Goal: Information Seeking & Learning: Learn about a topic

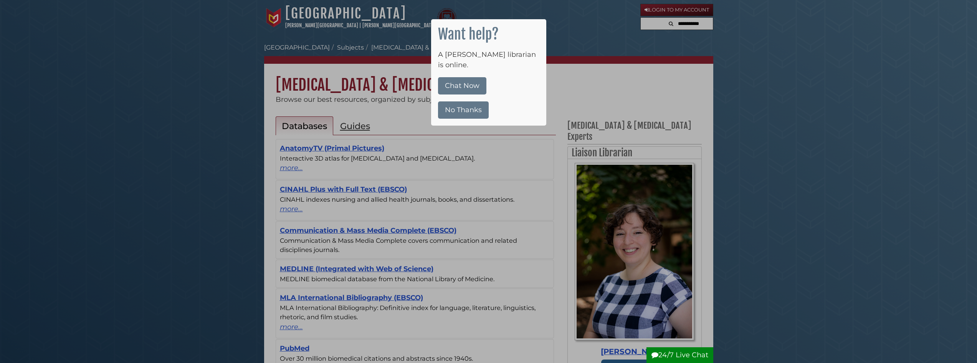
click at [467, 102] on button "No Thanks" at bounding box center [463, 109] width 51 height 17
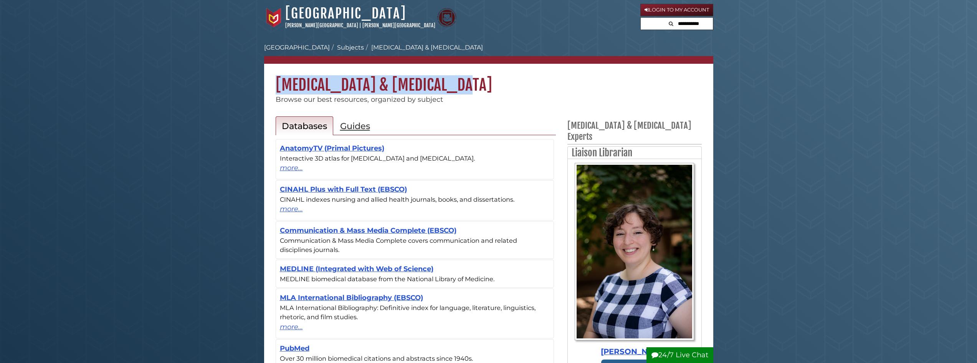
drag, startPoint x: 486, startPoint y: 83, endPoint x: 264, endPoint y: 66, distance: 221.8
click at [264, 66] on h1 "Speech Pathology & Audiology" at bounding box center [488, 79] width 449 height 31
copy h1 "Speech Pathology & Audiology"
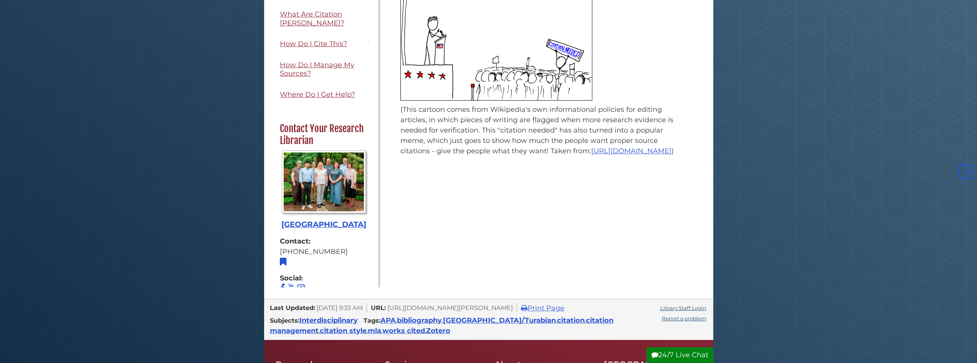
scroll to position [38, 0]
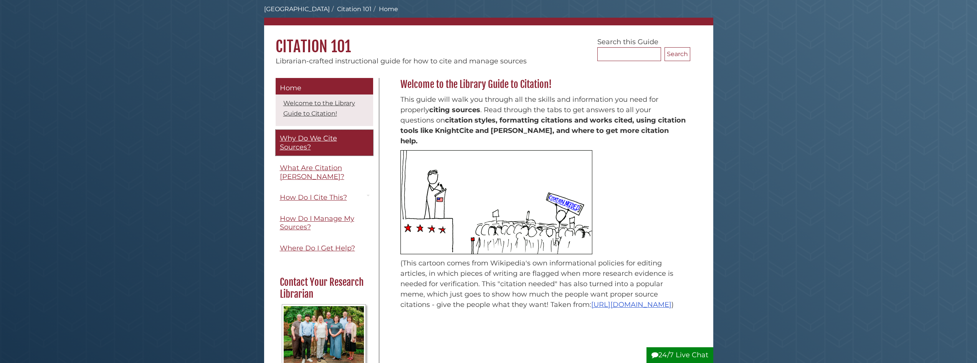
click at [341, 142] on link "Why Do We Cite Sources?" at bounding box center [325, 143] width 98 height 26
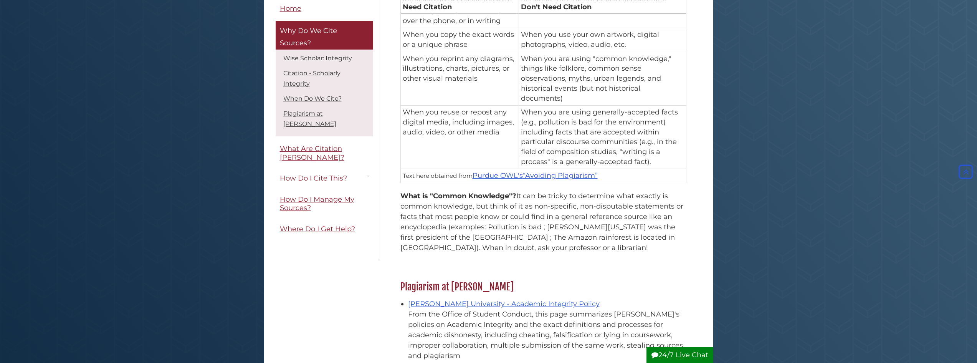
scroll to position [729, 0]
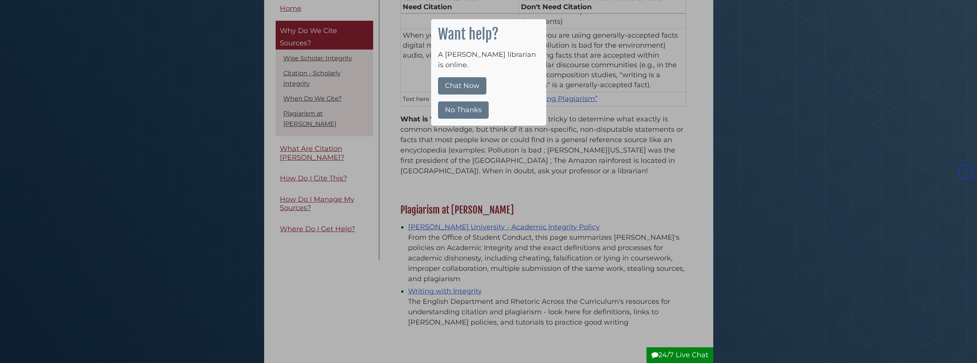
click at [474, 101] on button "No Thanks" at bounding box center [463, 109] width 51 height 17
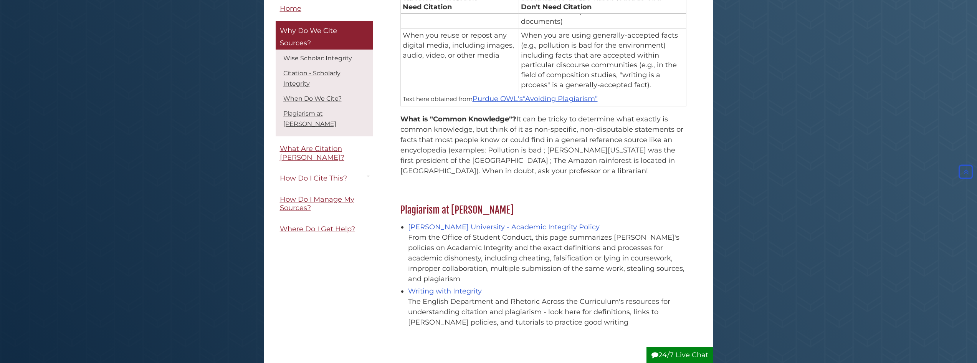
scroll to position [806, 0]
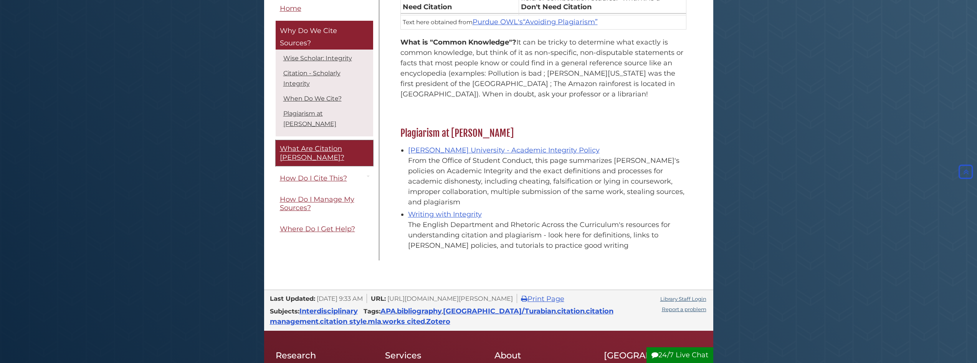
click at [331, 145] on span "What Are Citation [PERSON_NAME]?" at bounding box center [312, 153] width 64 height 17
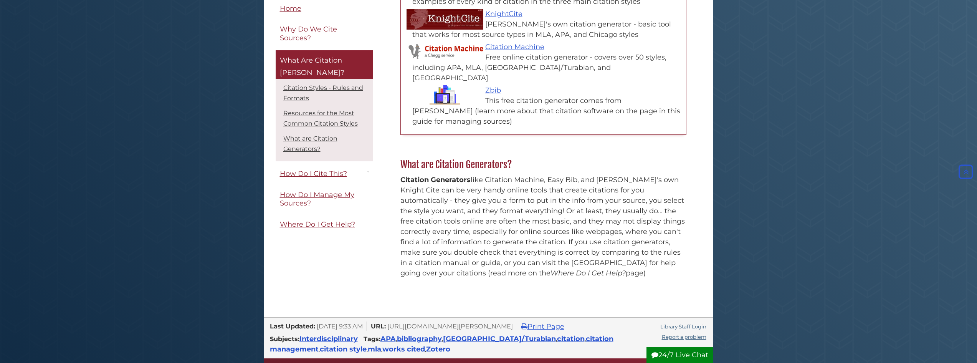
scroll to position [499, 0]
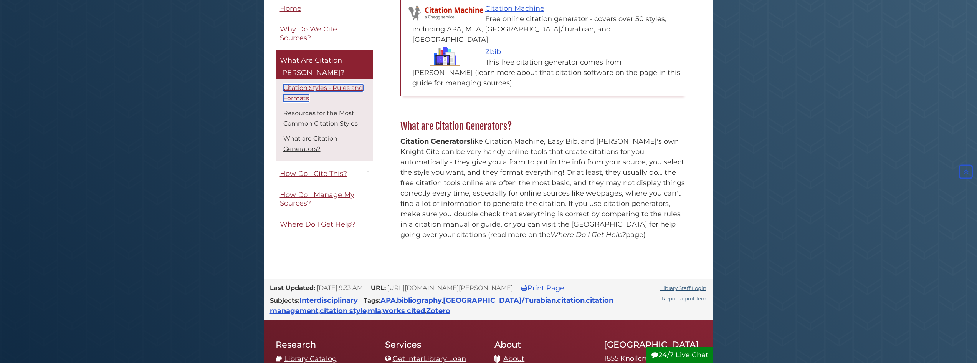
click at [325, 84] on link "Citation Styles - Rules and Formats" at bounding box center [323, 93] width 80 height 18
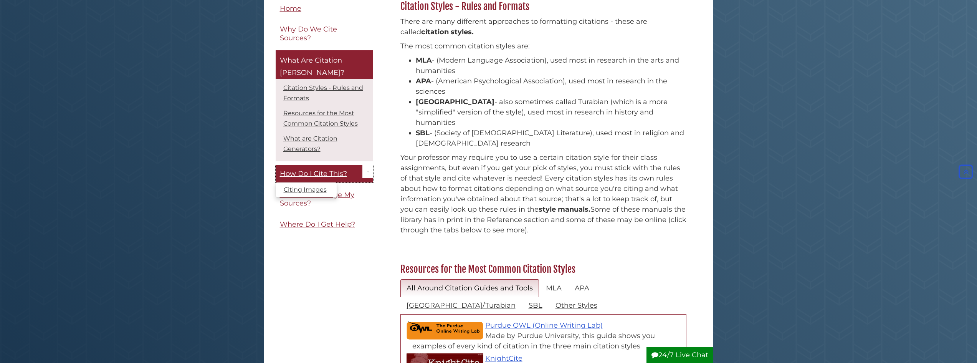
click at [302, 170] on span "How Do I Cite This?" at bounding box center [313, 174] width 67 height 8
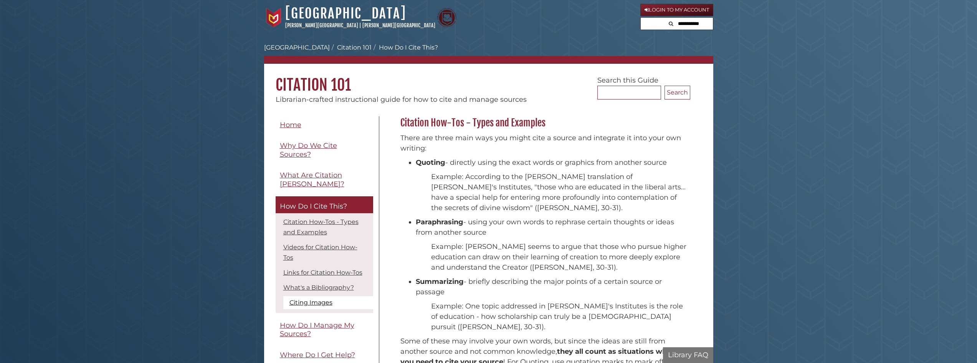
scroll to position [62, 294]
drag, startPoint x: 358, startPoint y: 80, endPoint x: 274, endPoint y: 79, distance: 84.5
click at [274, 79] on h1 "Citation 101" at bounding box center [488, 79] width 449 height 31
copy h1 "Citation 101"
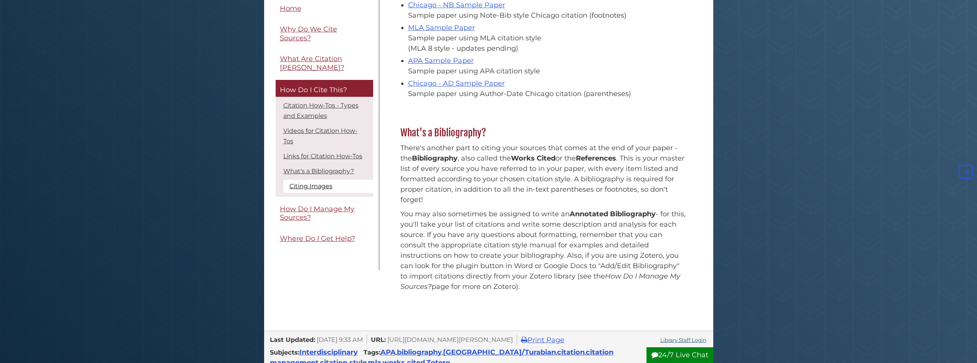
scroll to position [653, 0]
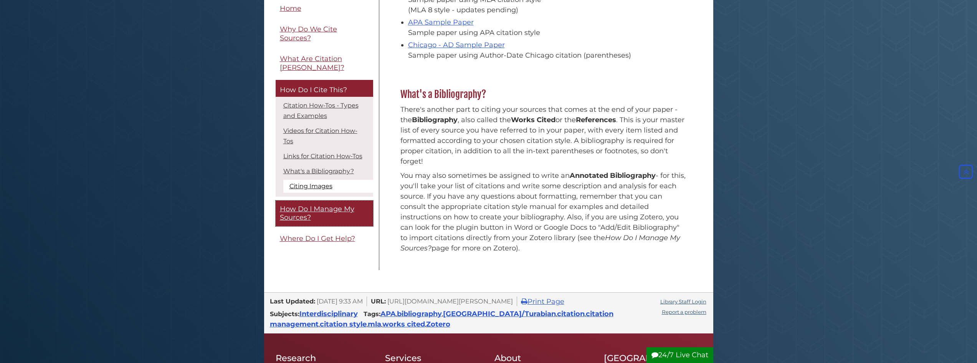
click at [312, 205] on link "How Do I Manage My Sources?" at bounding box center [325, 213] width 98 height 26
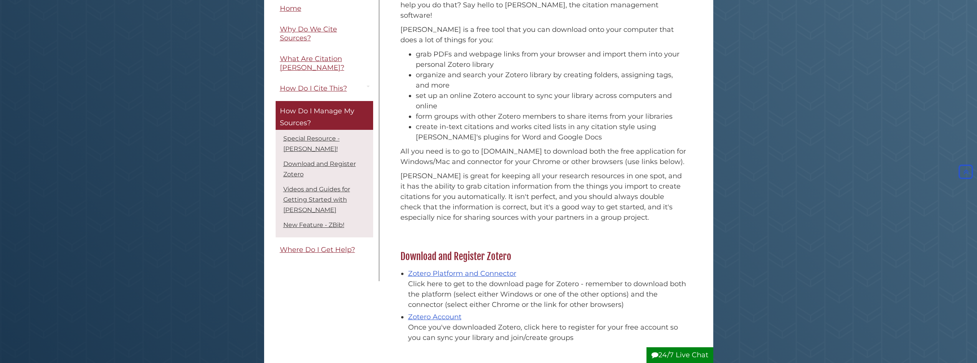
scroll to position [230, 0]
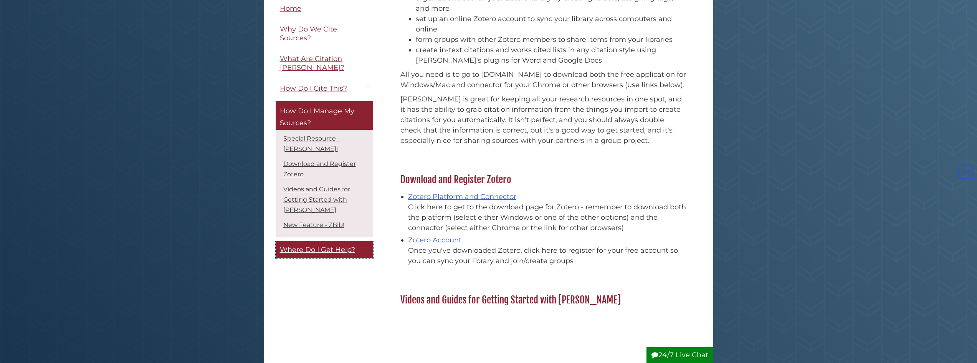
click at [335, 245] on span "Where Do I Get Help?" at bounding box center [317, 249] width 75 height 8
